Goal: Task Accomplishment & Management: Use online tool/utility

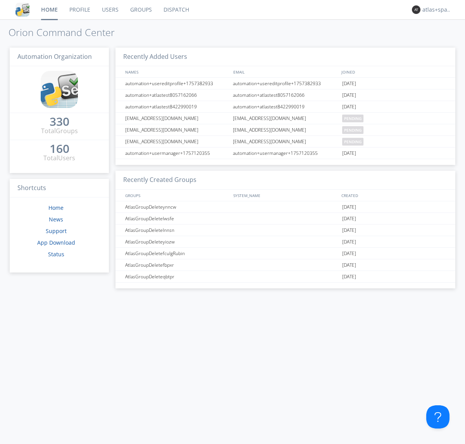
click at [176, 10] on link "Dispatch" at bounding box center [176, 9] width 37 height 19
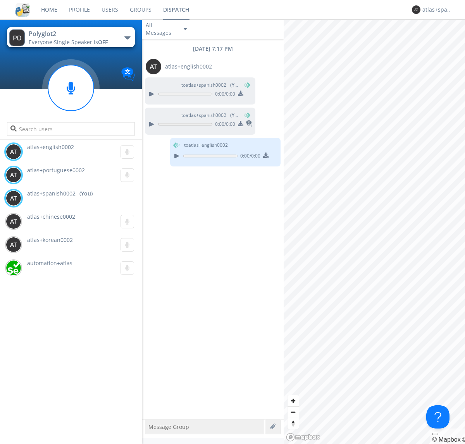
click at [127, 38] on div "button" at bounding box center [127, 37] width 6 height 3
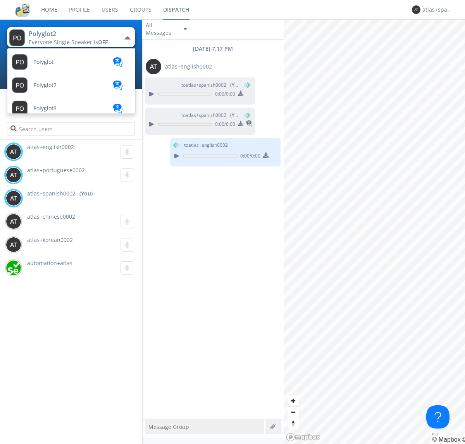
click at [45, 108] on span "Polyglot3" at bounding box center [44, 109] width 23 height 6
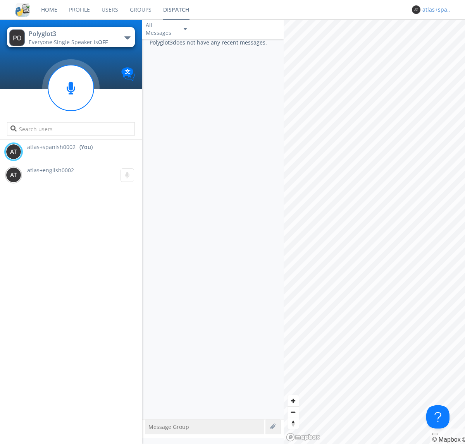
click at [435, 10] on div "atlas+spanish0002" at bounding box center [436, 10] width 29 height 8
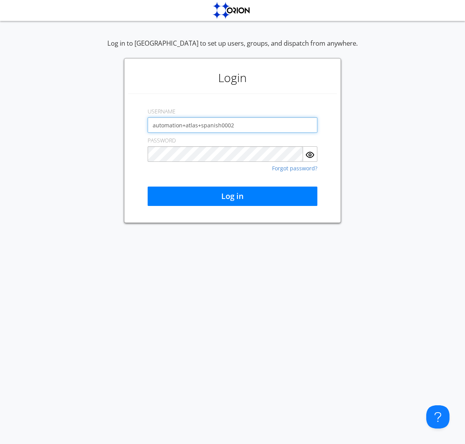
type input "automation+atlas+spanish0002"
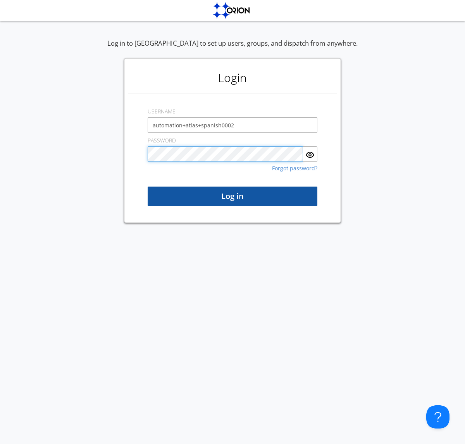
click at [232, 196] on button "Log in" at bounding box center [233, 196] width 170 height 19
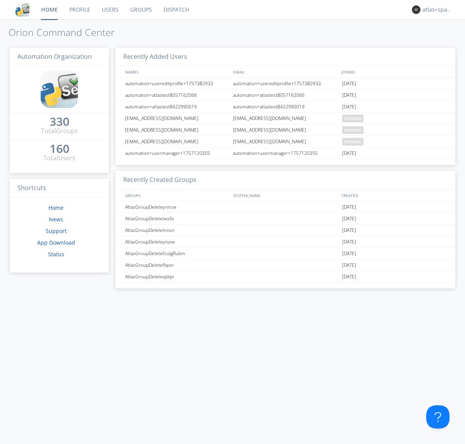
click at [176, 10] on link "Dispatch" at bounding box center [176, 9] width 37 height 19
